Goal: Find specific page/section: Find specific page/section

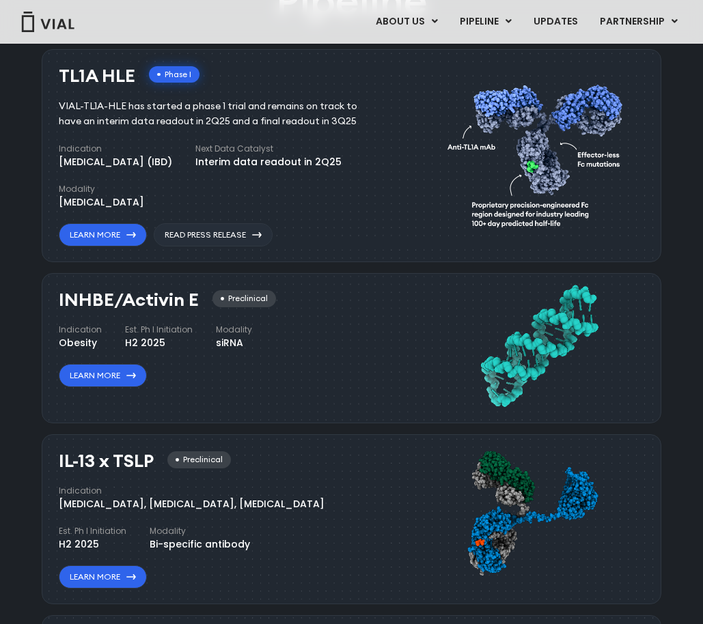
scroll to position [337, 0]
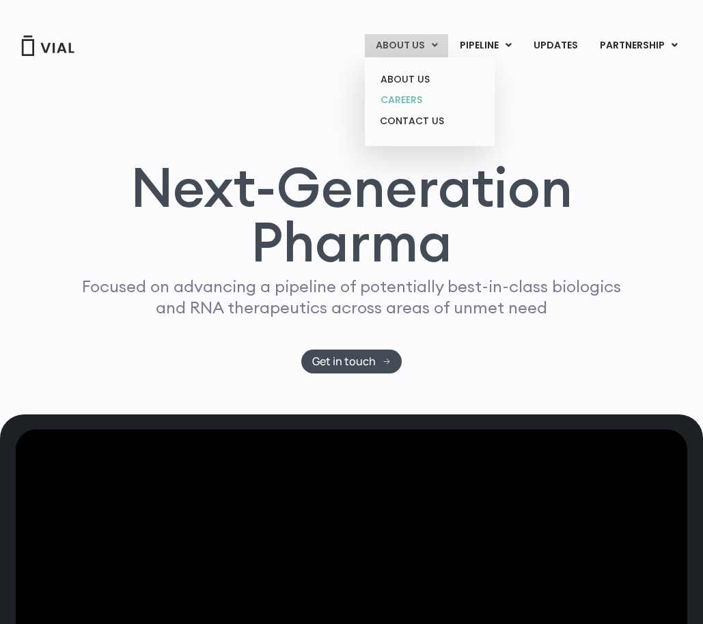
click at [416, 102] on link "CAREERS" at bounding box center [430, 99] width 120 height 21
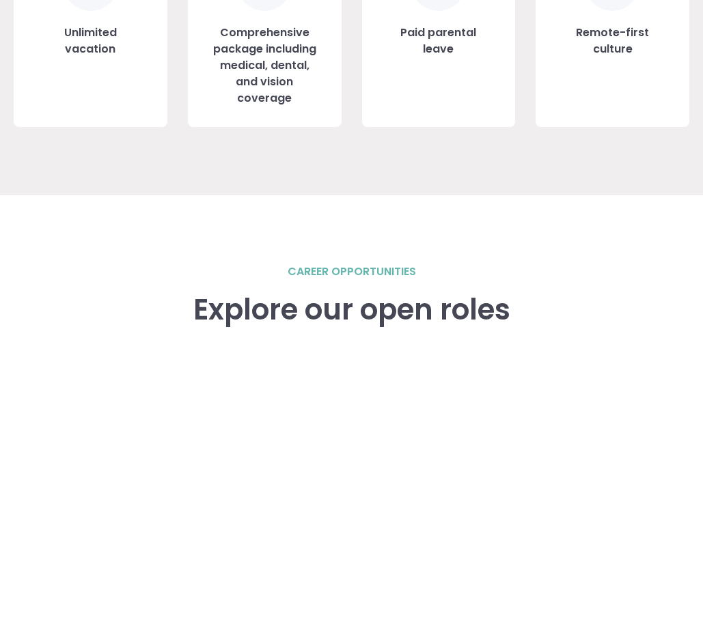
scroll to position [1964, 0]
